Goal: Communication & Community: Share content

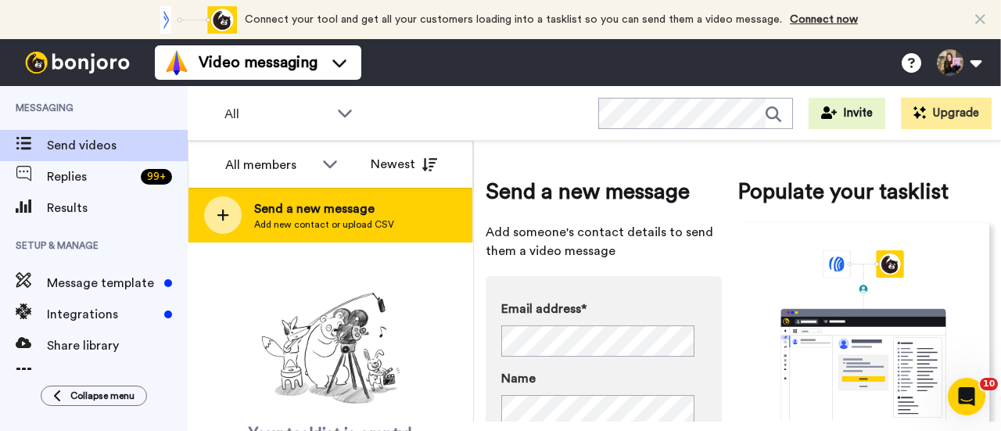
click at [331, 195] on div "Send a new message Add new contact or upload CSV" at bounding box center [331, 215] width 284 height 55
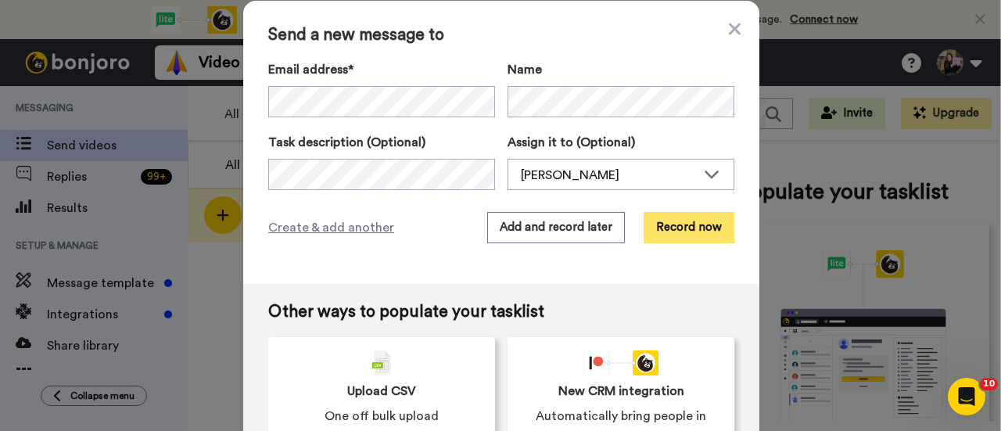
click at [695, 224] on button "Record now" at bounding box center [689, 227] width 91 height 31
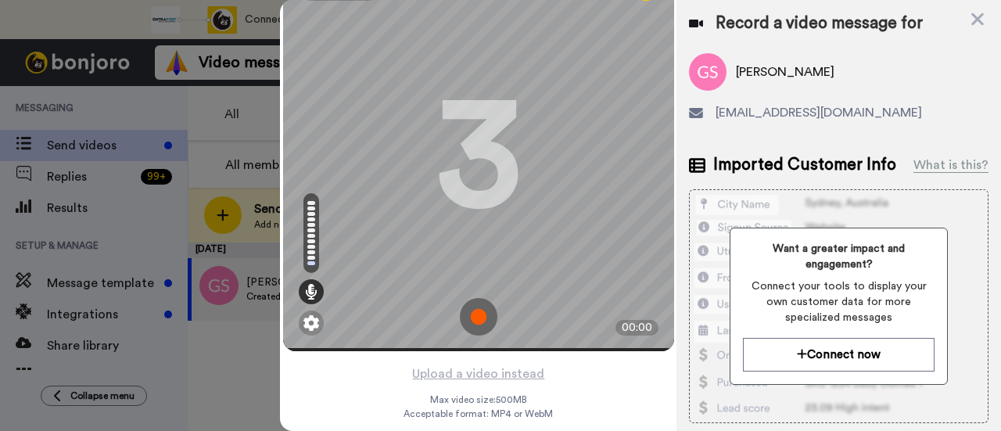
scroll to position [75, 0]
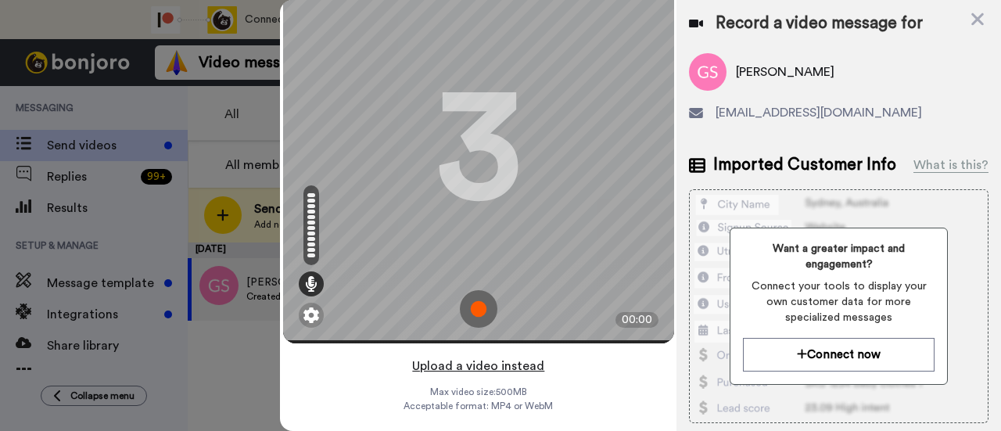
click at [493, 356] on button "Upload a video instead" at bounding box center [479, 366] width 142 height 20
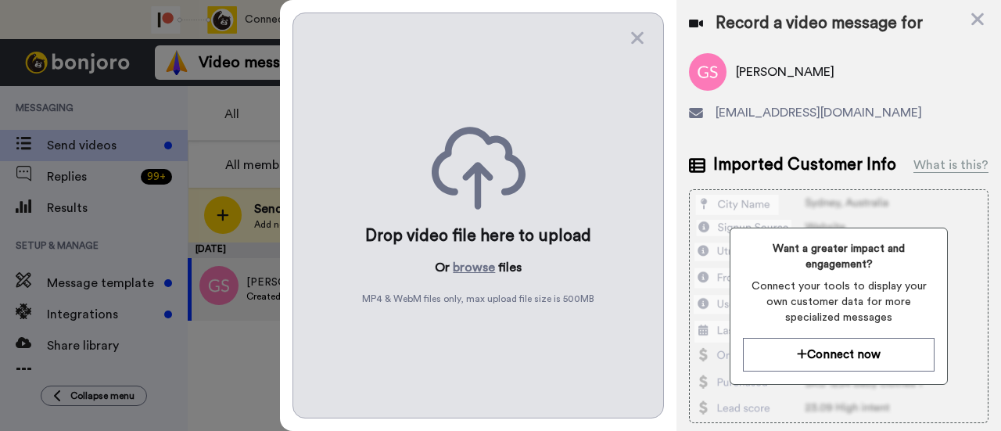
scroll to position [0, 0]
click at [469, 258] on button "browse" at bounding box center [474, 267] width 42 height 19
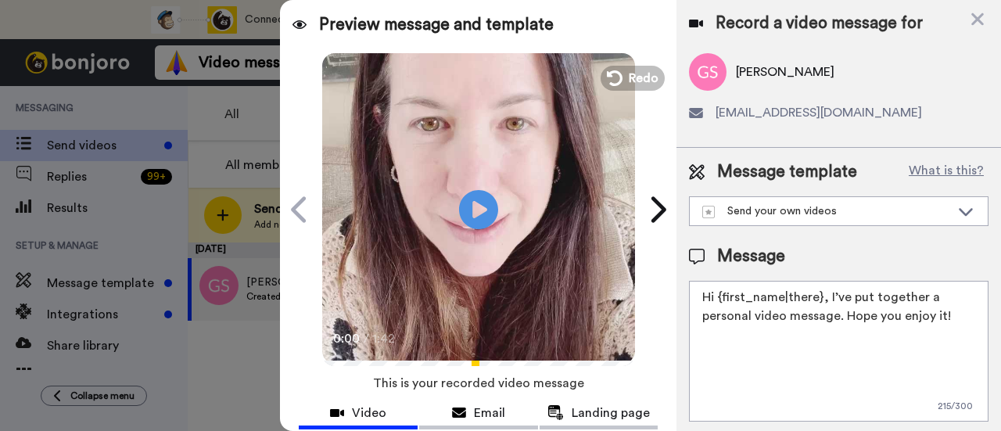
drag, startPoint x: 953, startPoint y: 321, endPoint x: 828, endPoint y: 303, distance: 126.4
click at [828, 303] on textarea "Hi {first_name|there}, I’ve put together a personal video message. Hope you enj…" at bounding box center [839, 351] width 300 height 141
paste textarea "welcome to SLP Elevate! I created a video welcome for you! Feel free to click r…"
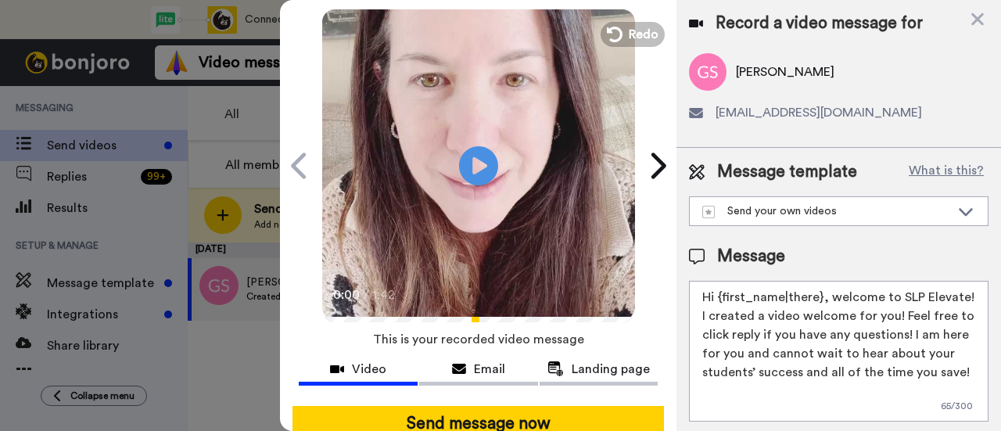
scroll to position [78, 0]
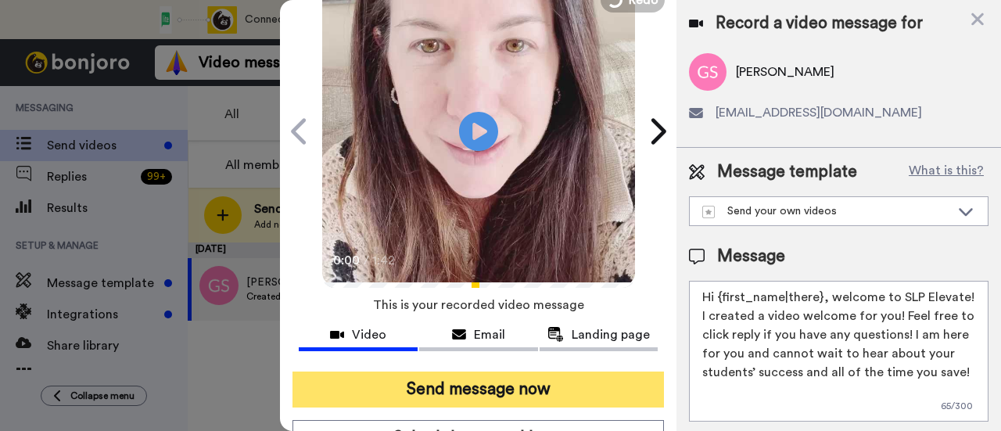
type textarea "Hi {first_name|there}, welcome to SLP Elevate! I created a video welcome for yo…"
click at [541, 384] on button "Send message now" at bounding box center [479, 390] width 372 height 36
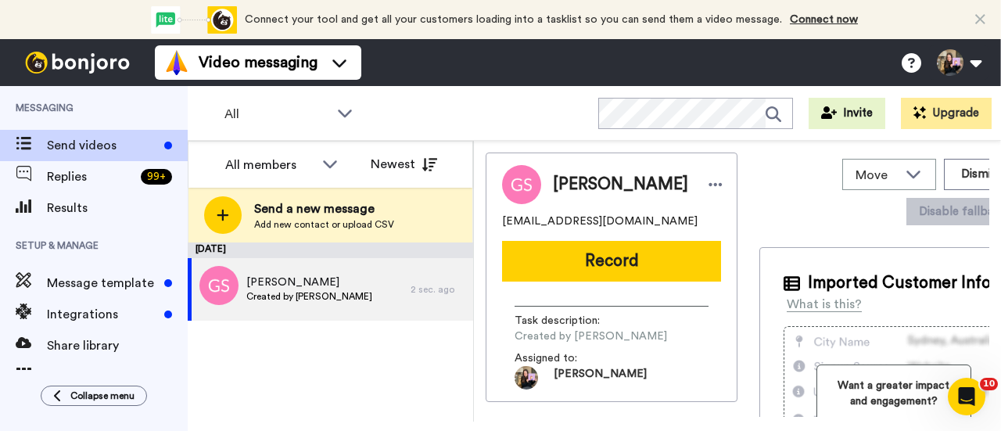
scroll to position [0, 0]
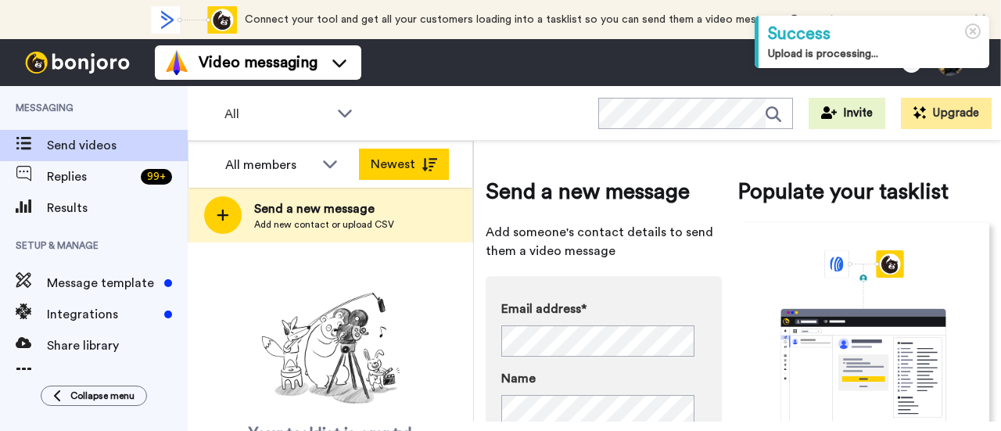
click at [363, 199] on div "Send a new message Add new contact or upload CSV" at bounding box center [331, 215] width 284 height 55
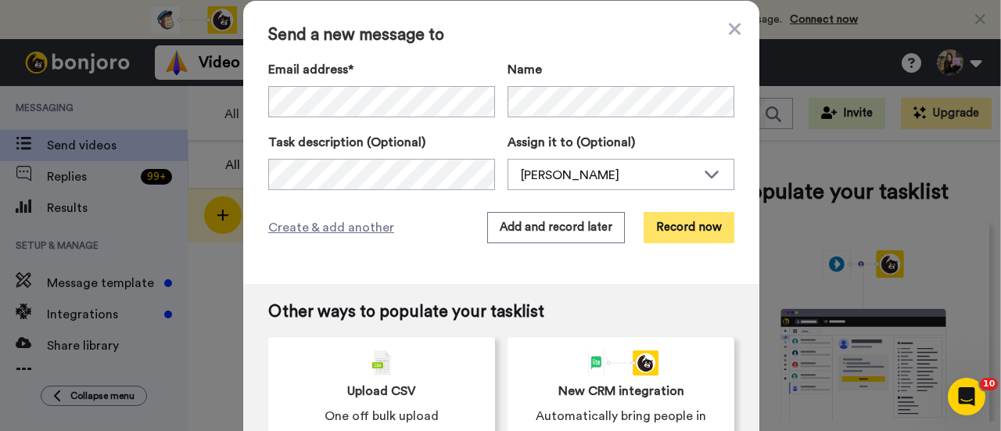
click at [701, 228] on button "Record now" at bounding box center [689, 227] width 91 height 31
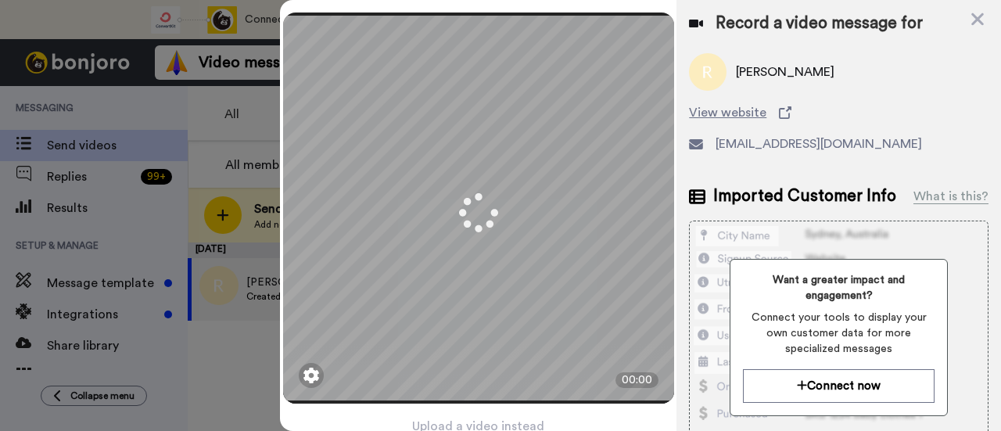
scroll to position [75, 0]
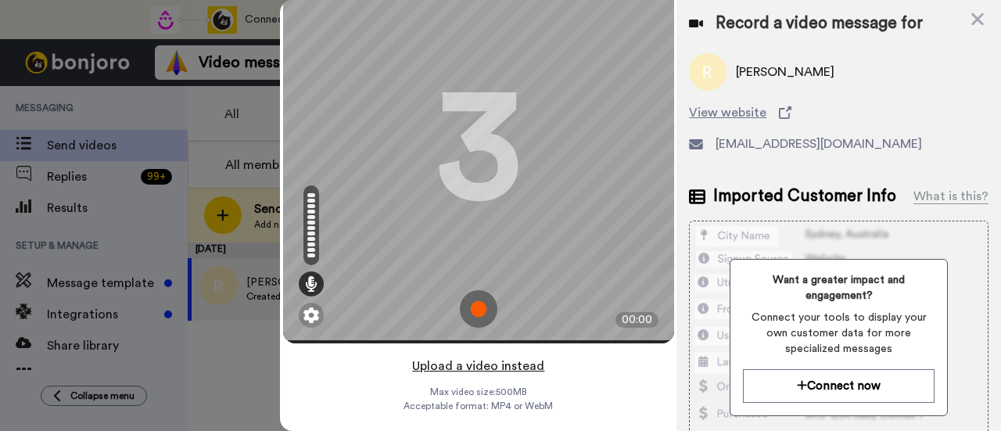
click at [505, 356] on button "Upload a video instead" at bounding box center [479, 366] width 142 height 20
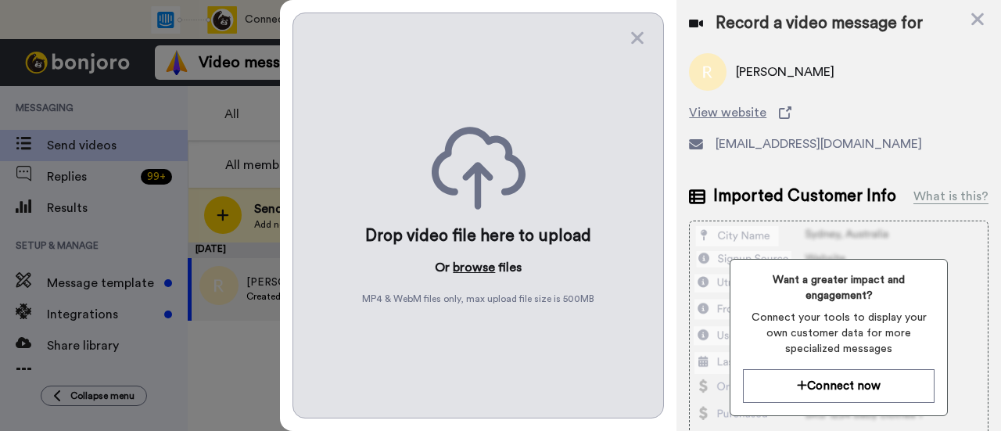
click at [481, 267] on button "browse" at bounding box center [474, 267] width 42 height 19
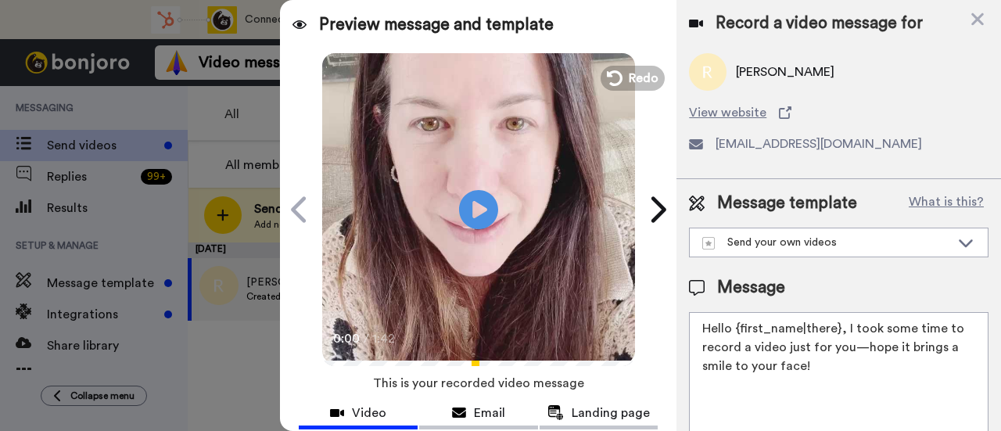
drag, startPoint x: 813, startPoint y: 361, endPoint x: 845, endPoint y: 327, distance: 46.5
click at [845, 327] on textarea "Hello {first_name|there}, I took some time to record a video just for you—hope …" at bounding box center [839, 382] width 300 height 141
paste textarea "welcome to SLP Elevate! I created a video welcome for you! Feel free to click r…"
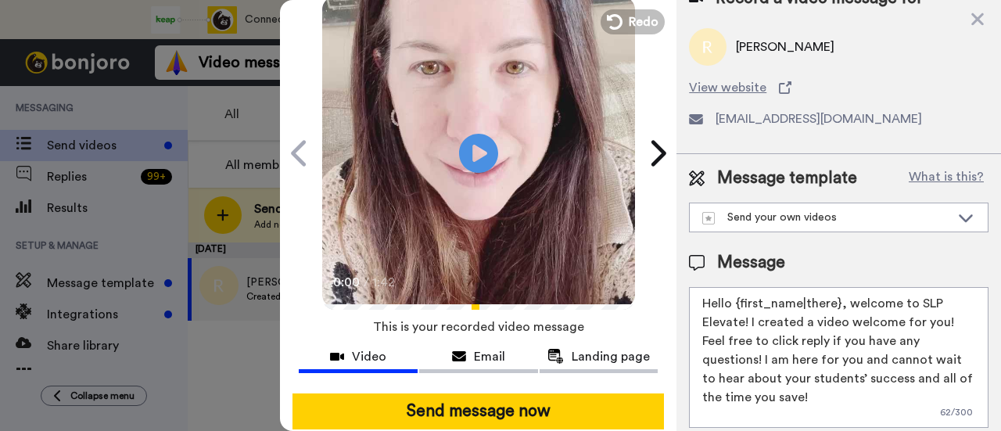
scroll to position [78, 0]
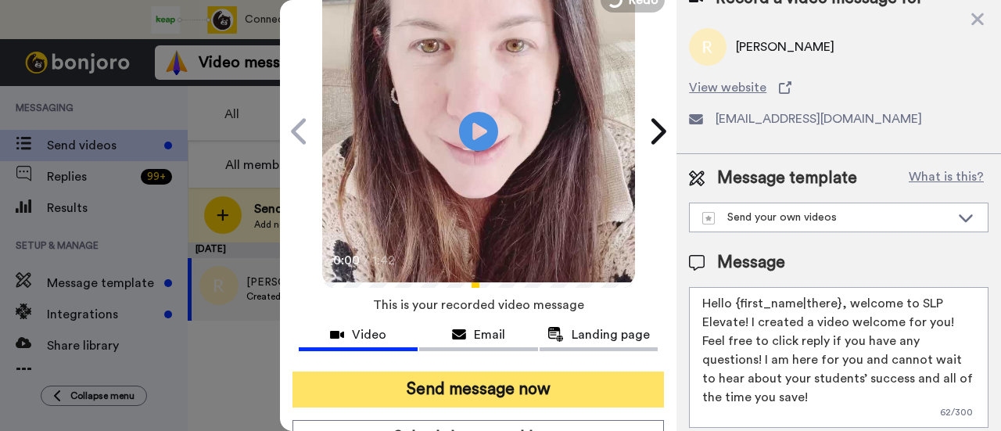
type textarea "Hello {first_name|there}, welcome to SLP Elevate! I created a video welcome for…"
click at [551, 383] on button "Send message now" at bounding box center [479, 390] width 372 height 36
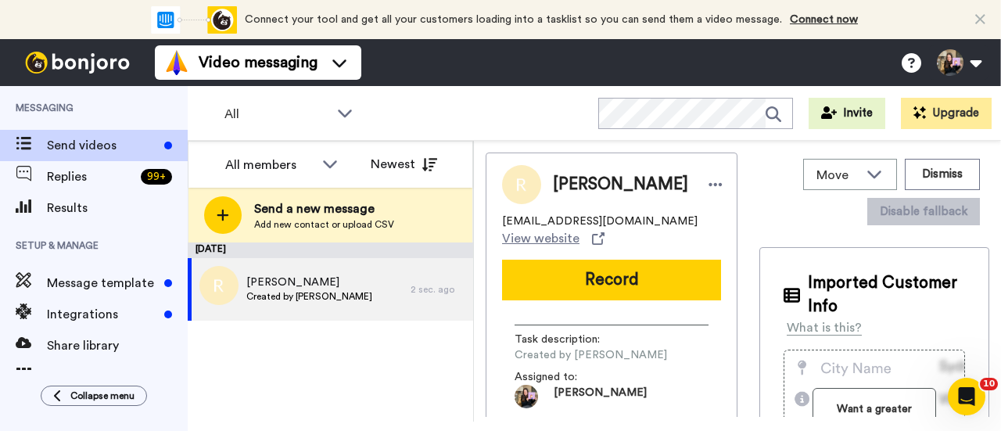
scroll to position [0, 0]
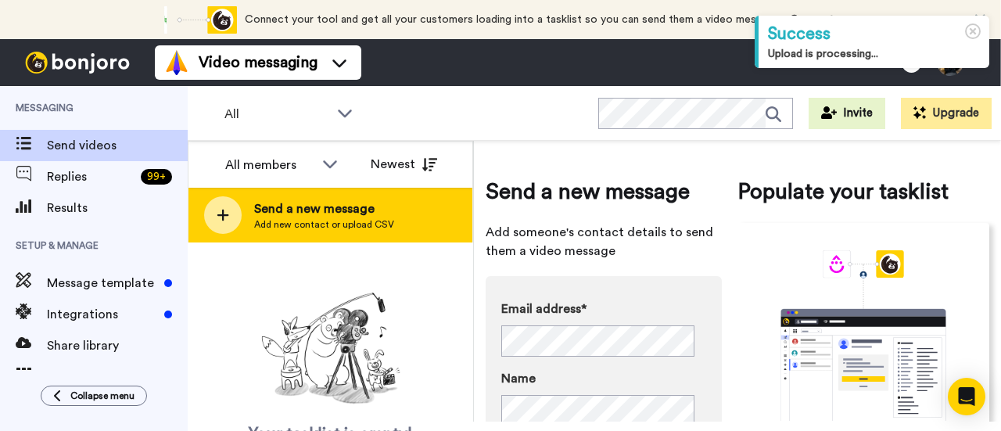
click at [303, 204] on span "Send a new message" at bounding box center [324, 208] width 140 height 19
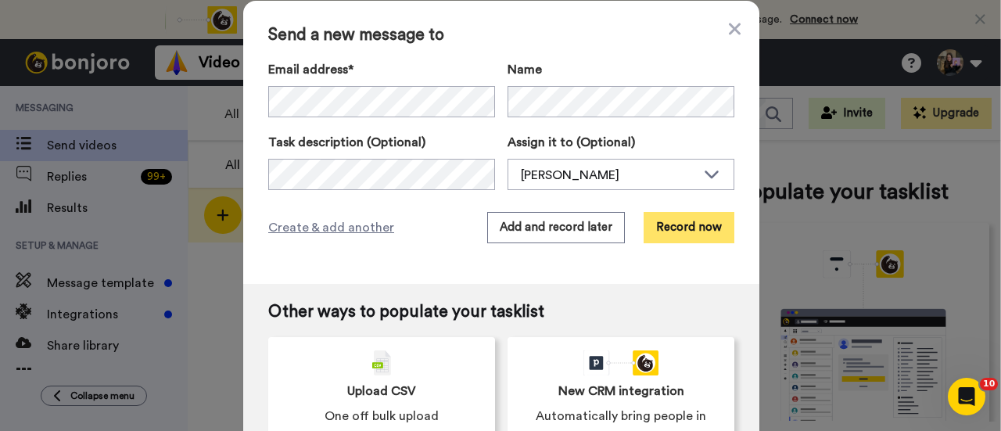
click at [657, 223] on button "Record now" at bounding box center [689, 227] width 91 height 31
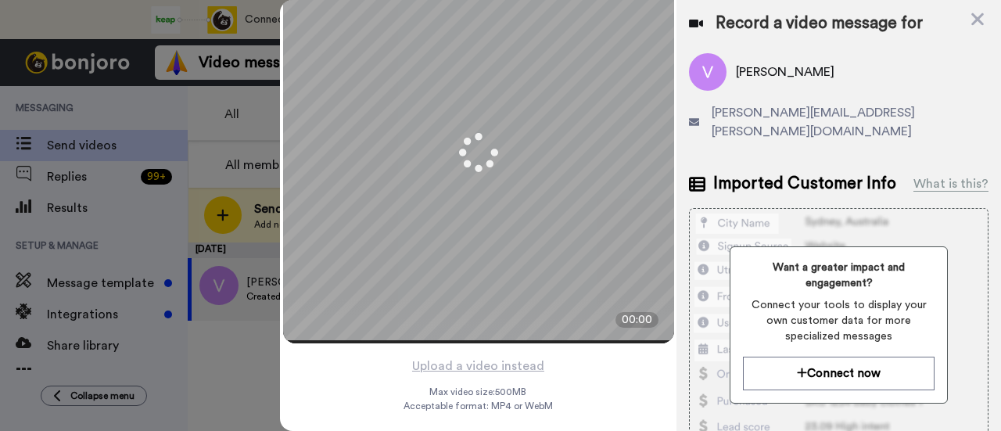
scroll to position [75, 0]
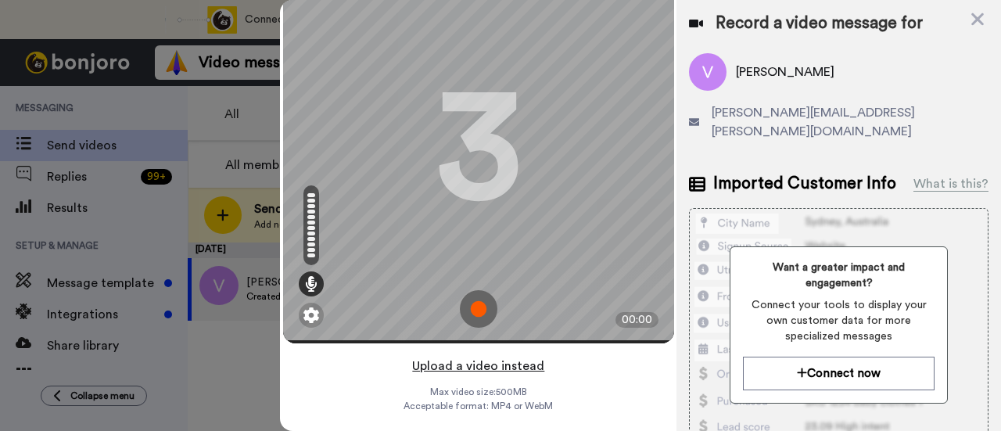
click at [530, 356] on button "Upload a video instead" at bounding box center [479, 366] width 142 height 20
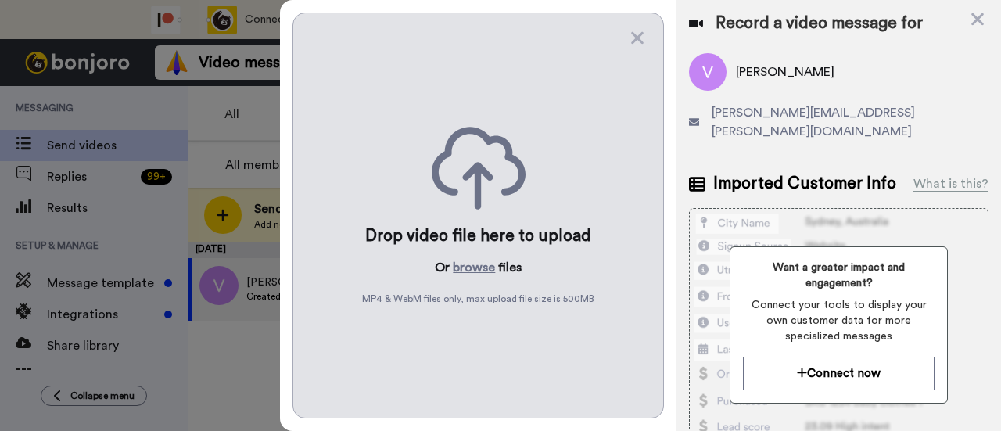
scroll to position [0, 0]
click at [483, 264] on button "browse" at bounding box center [474, 267] width 42 height 19
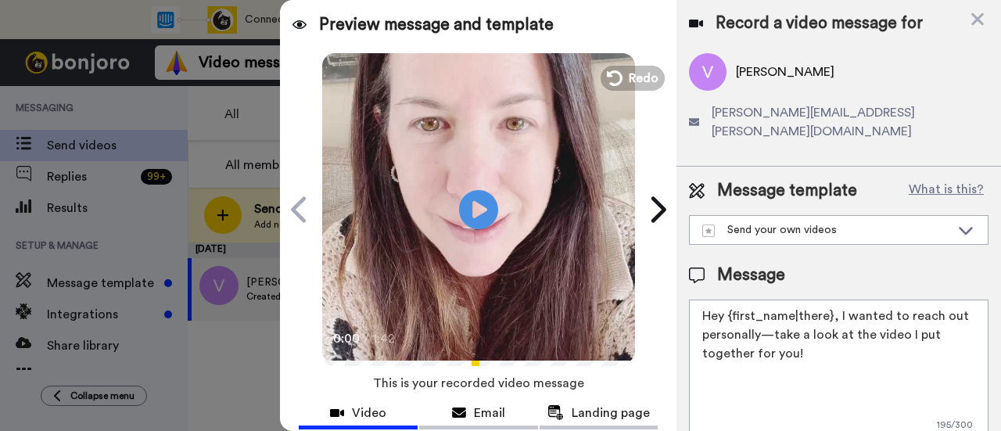
drag, startPoint x: 884, startPoint y: 331, endPoint x: 835, endPoint y: 300, distance: 57.7
click at [835, 300] on textarea "Hey {first_name|there}, I wanted to reach out personally—take a look at the vid…" at bounding box center [839, 370] width 300 height 141
paste textarea "welcome to SLP Elevate! I created a video welcome for you! Feel free to click r…"
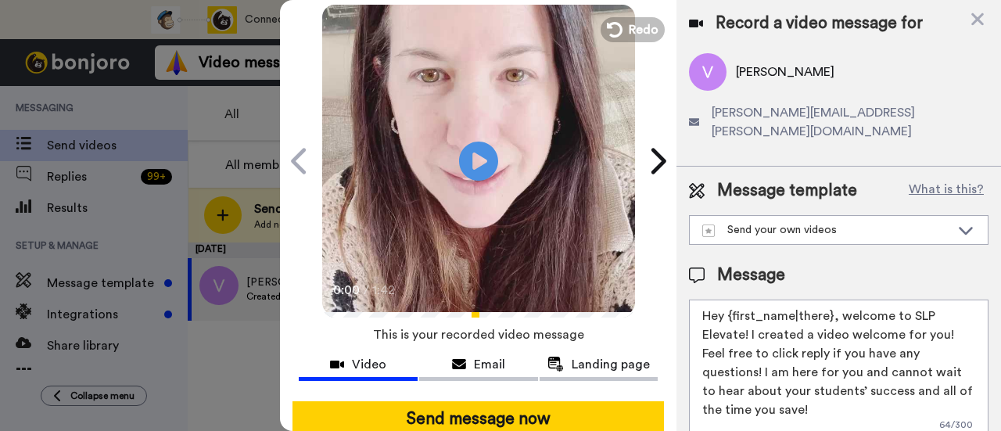
scroll to position [156, 0]
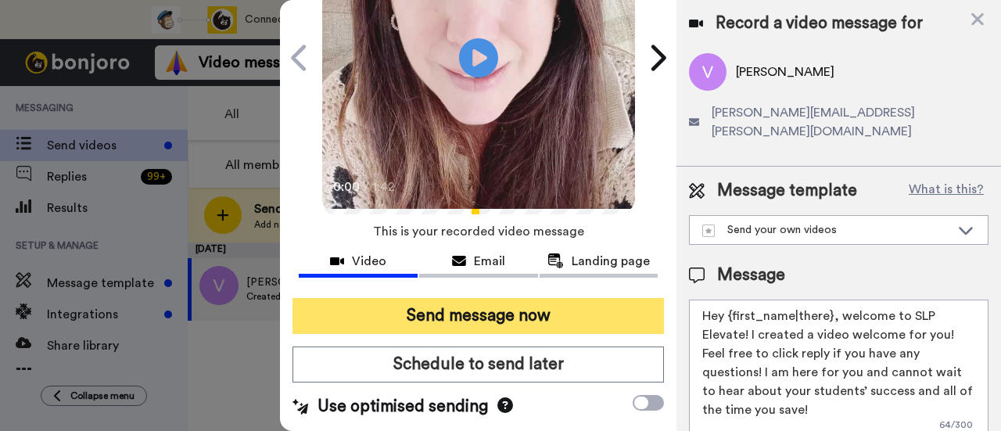
type textarea "Hey {first_name|there}, welcome to SLP Elevate! I created a video welcome for y…"
click at [518, 314] on button "Send message now" at bounding box center [479, 316] width 372 height 36
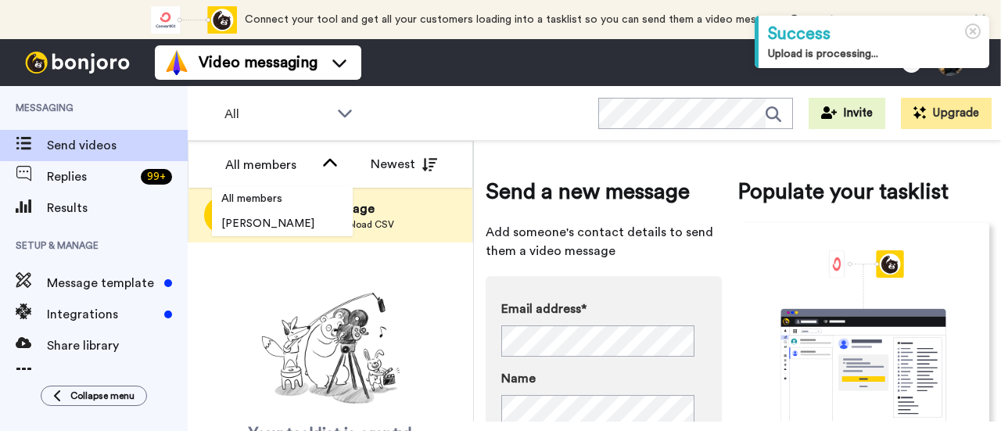
click at [368, 210] on span "Send a new message" at bounding box center [324, 208] width 140 height 19
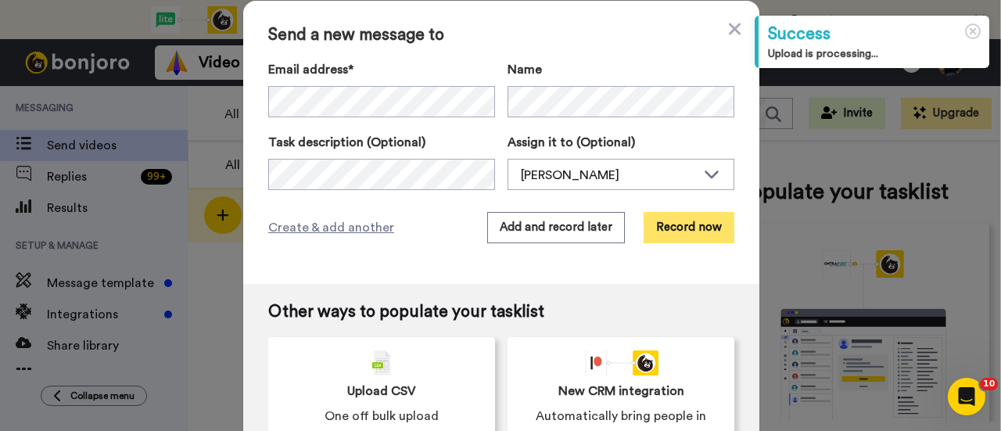
click at [671, 222] on button "Record now" at bounding box center [689, 227] width 91 height 31
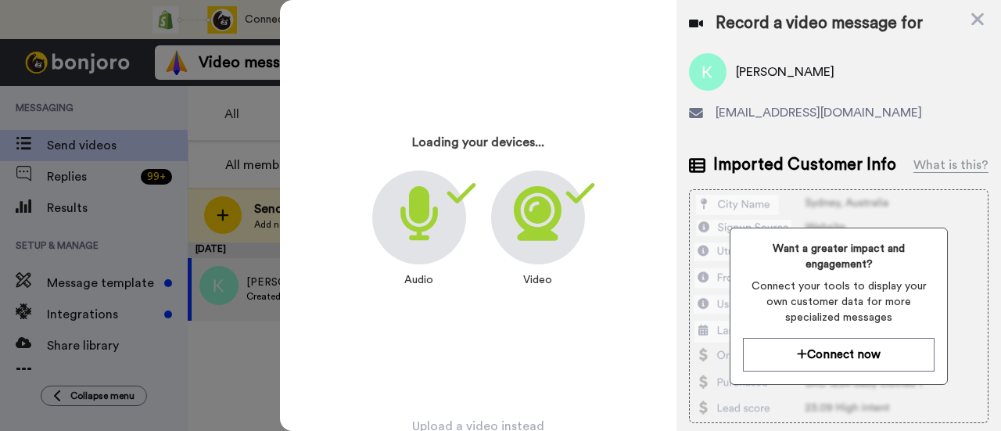
scroll to position [75, 0]
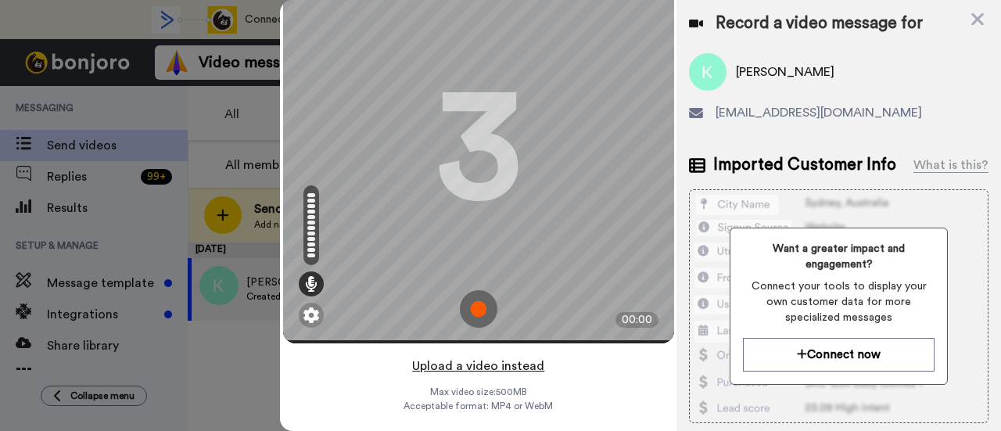
click at [429, 356] on button "Upload a video instead" at bounding box center [479, 366] width 142 height 20
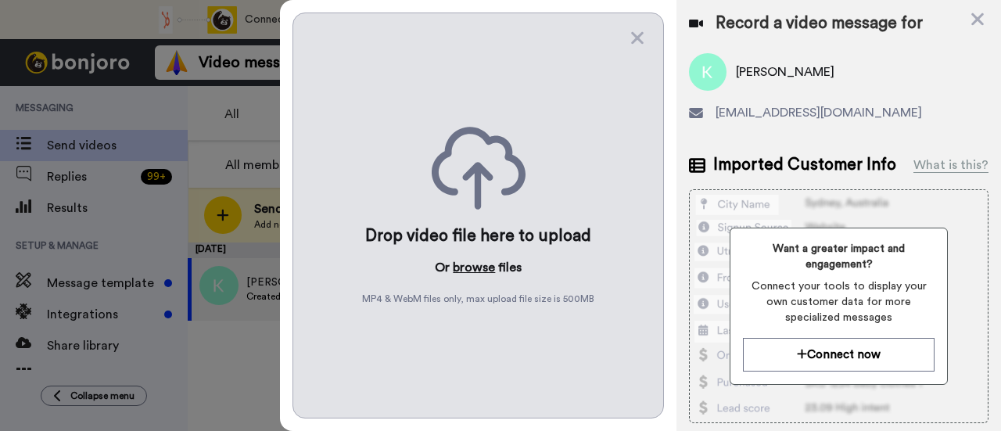
click at [485, 269] on button "browse" at bounding box center [474, 267] width 42 height 19
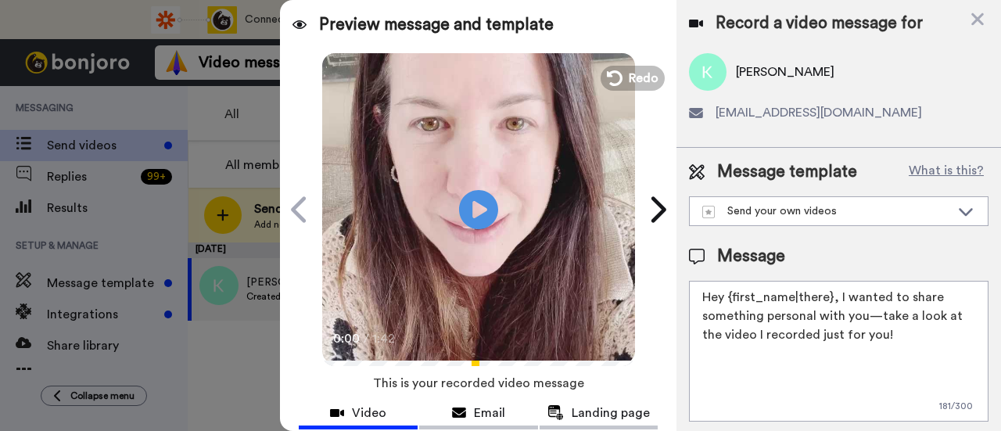
drag, startPoint x: 889, startPoint y: 337, endPoint x: 835, endPoint y: 300, distance: 65.7
click at [835, 300] on textarea "Hey {first_name|there}, I wanted to share something personal with you—take a lo…" at bounding box center [839, 351] width 300 height 141
paste textarea "welcome to SLP Elevate! I created a video welcome for you! Feel free to click r…"
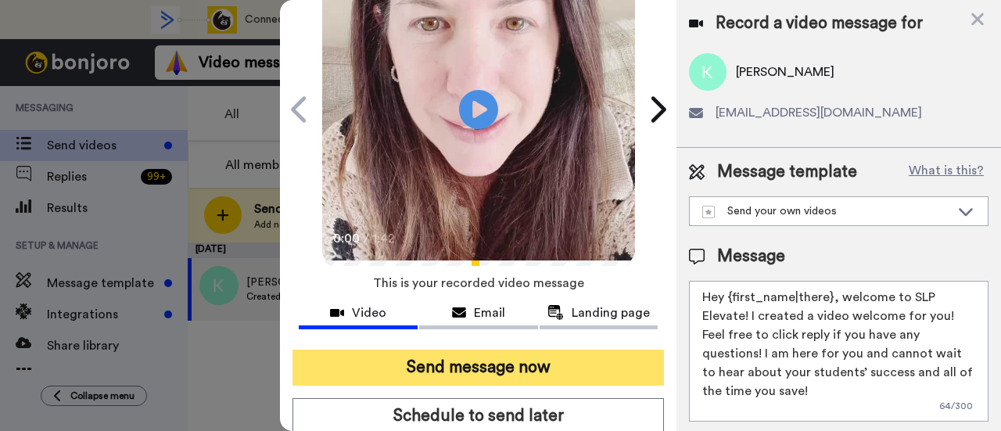
scroll to position [171, 0]
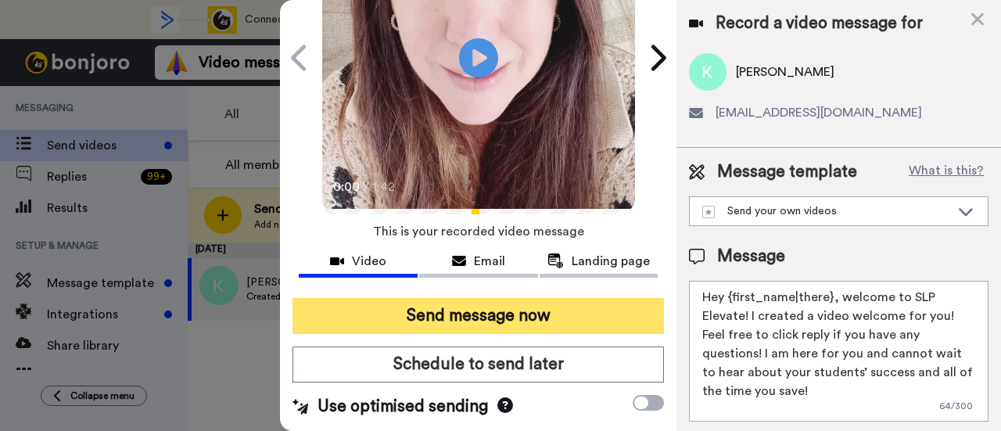
type textarea "Hey {first_name|there}, welcome to SLP Elevate! I created a video welcome for y…"
click at [551, 298] on button "Send message now" at bounding box center [479, 316] width 372 height 36
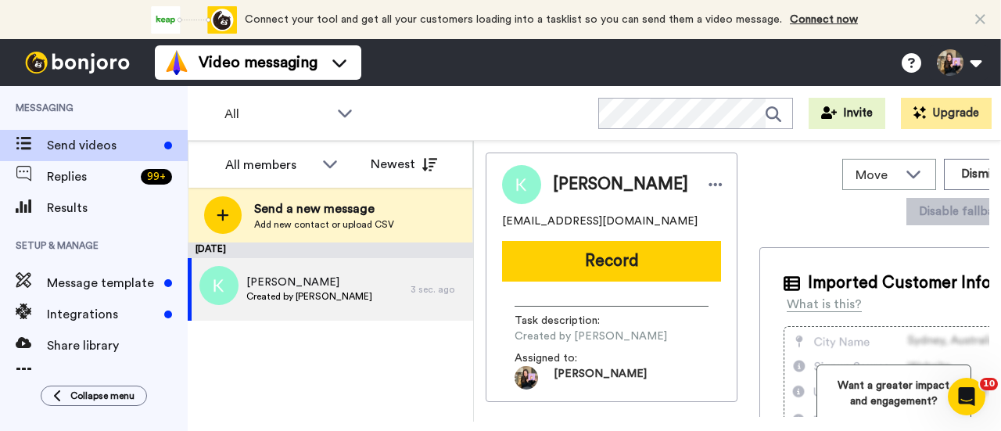
scroll to position [0, 0]
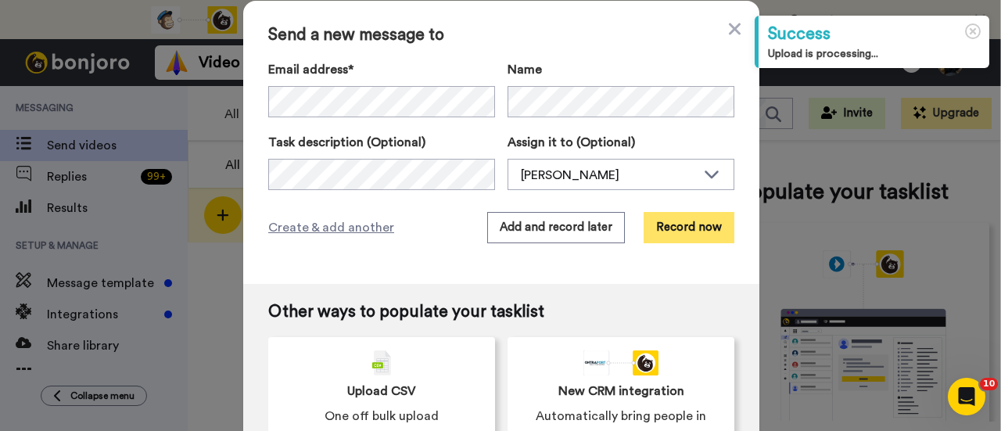
click at [673, 223] on button "Record now" at bounding box center [689, 227] width 91 height 31
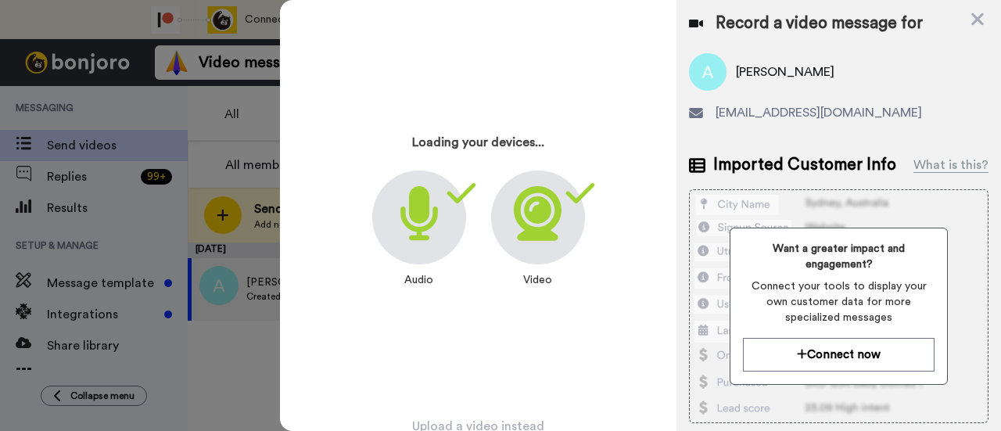
scroll to position [75, 0]
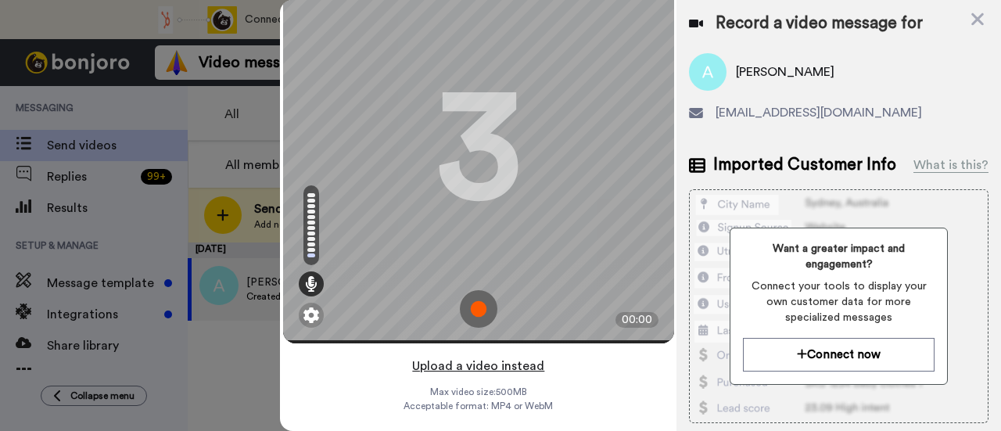
click at [529, 356] on button "Upload a video instead" at bounding box center [479, 366] width 142 height 20
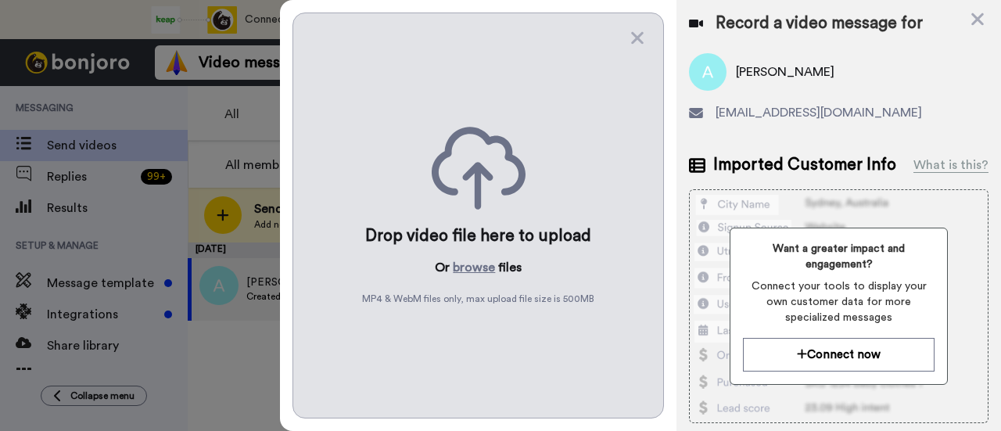
scroll to position [0, 0]
click at [467, 258] on button "browse" at bounding box center [474, 267] width 42 height 19
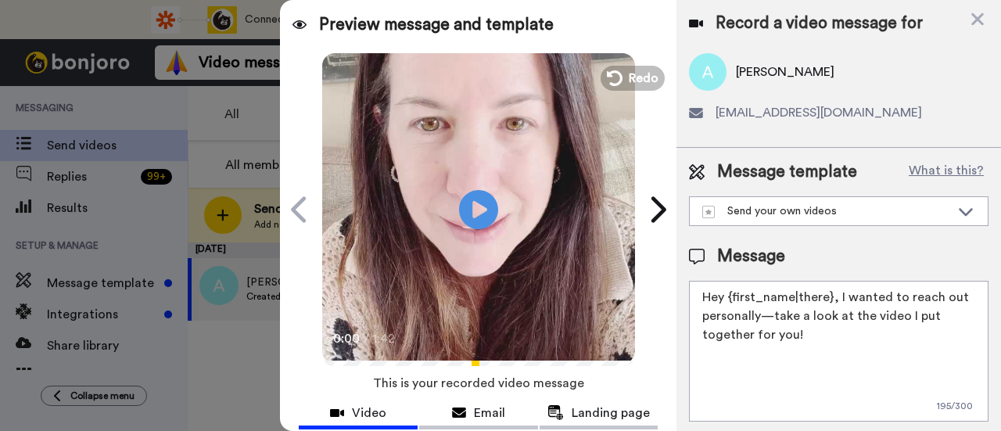
drag, startPoint x: 814, startPoint y: 333, endPoint x: 835, endPoint y: 301, distance: 38.4
click at [835, 301] on textarea "Hey {first_name|there}, I wanted to reach out personally—take a look at the vid…" at bounding box center [839, 351] width 300 height 141
paste textarea "welcome to SLP Elevate! I created a video welcome for you! Feel free to click r…"
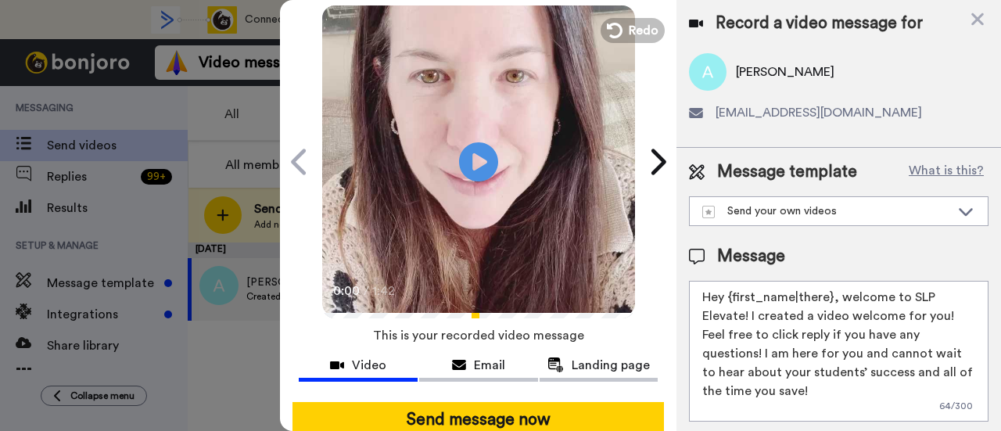
scroll to position [171, 0]
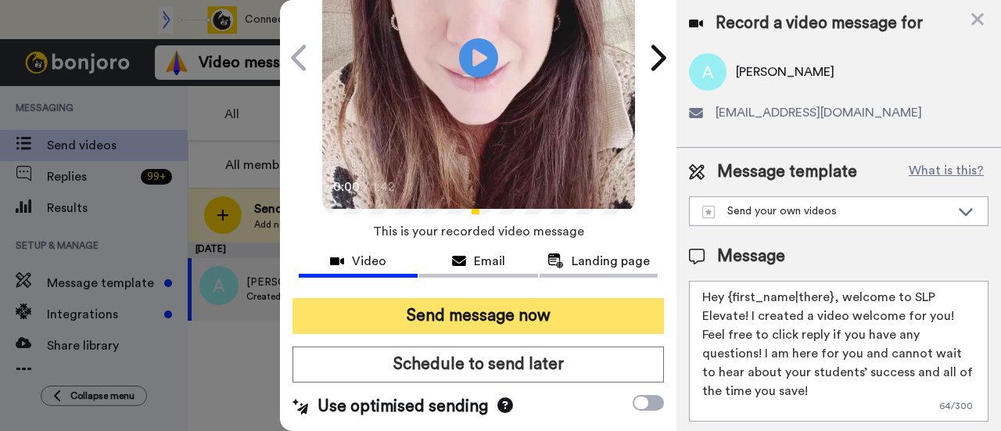
type textarea "Hey {first_name|there}, welcome to SLP Elevate! I created a video welcome for y…"
click at [512, 298] on button "Send message now" at bounding box center [479, 316] width 372 height 36
